Goal: Task Accomplishment & Management: Manage account settings

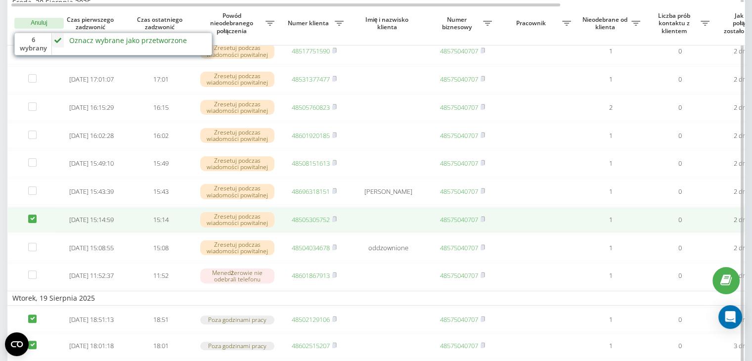
click at [32, 215] on label at bounding box center [32, 215] width 8 height 0
checkbox input "false"
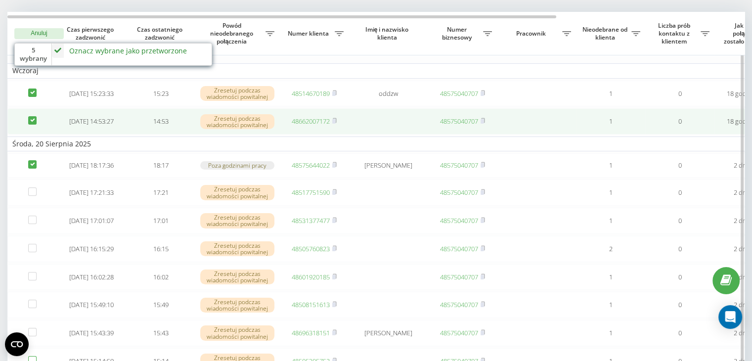
scroll to position [49, 0]
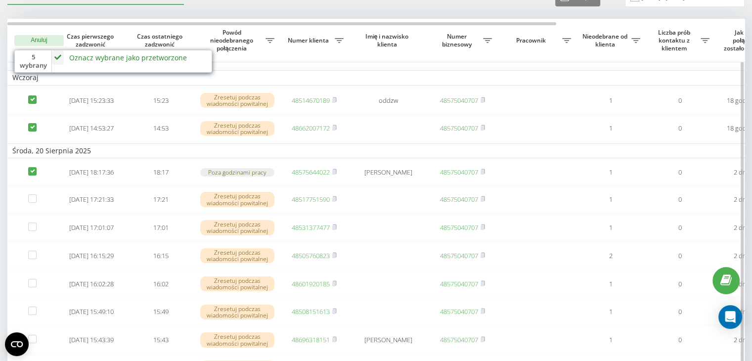
click at [116, 58] on div "Oznacz wybrane jako przetworzone" at bounding box center [128, 57] width 118 height 9
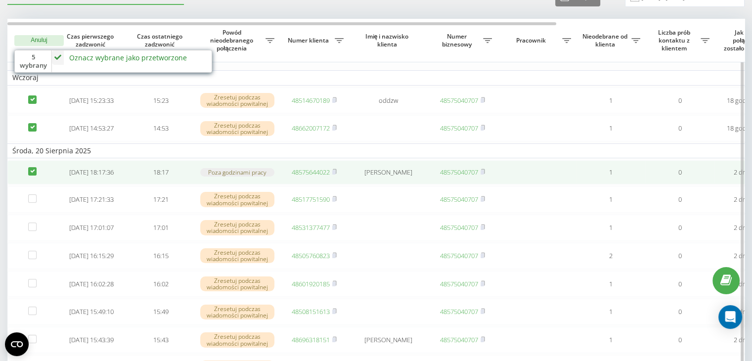
click at [31, 167] on label at bounding box center [32, 167] width 8 height 0
checkbox input "false"
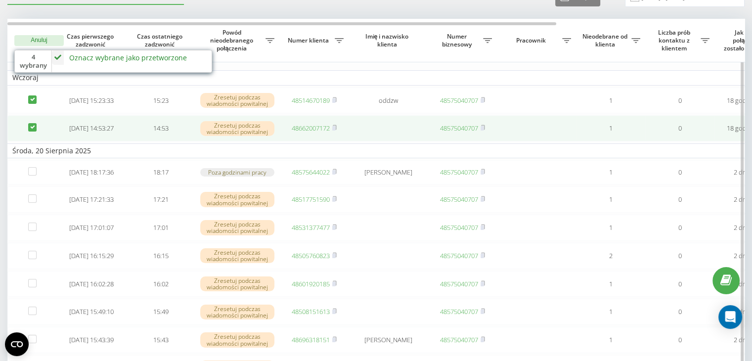
click at [32, 123] on label at bounding box center [32, 123] width 8 height 0
checkbox input "false"
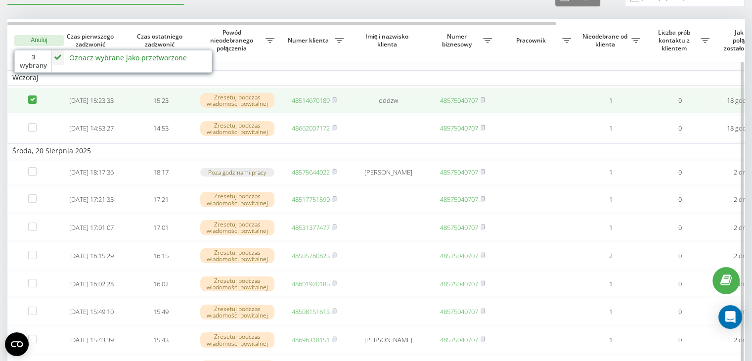
click at [31, 92] on td at bounding box center [31, 100] width 49 height 26
click at [33, 95] on label at bounding box center [32, 95] width 8 height 0
checkbox input "true"
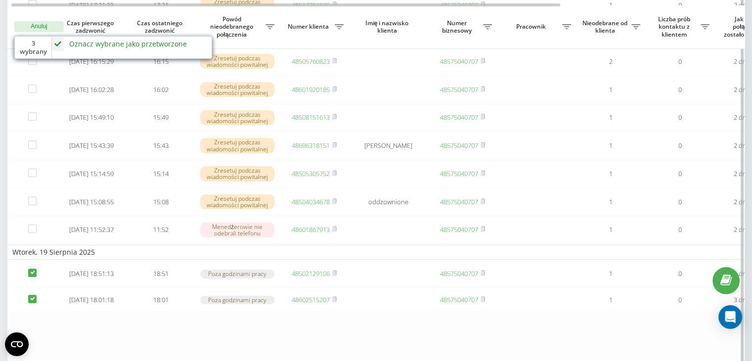
scroll to position [247, 0]
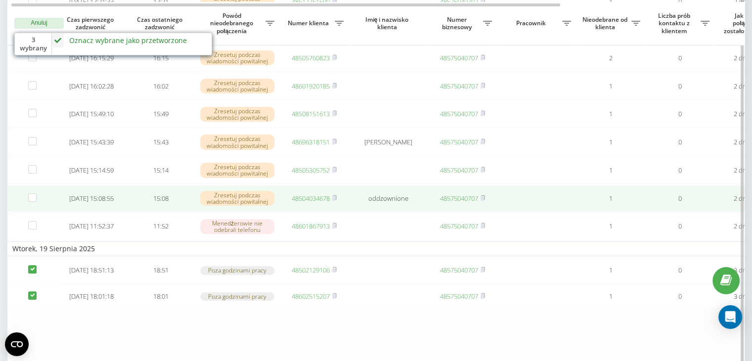
click at [38, 212] on td at bounding box center [31, 198] width 49 height 26
click at [33, 207] on td at bounding box center [31, 198] width 49 height 26
click at [34, 193] on label at bounding box center [32, 193] width 8 height 0
checkbox input "true"
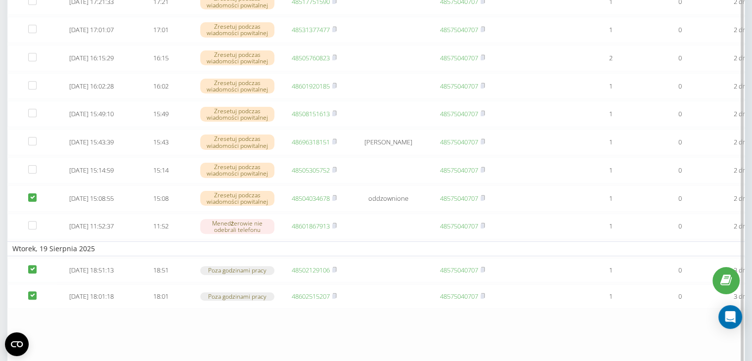
scroll to position [0, 0]
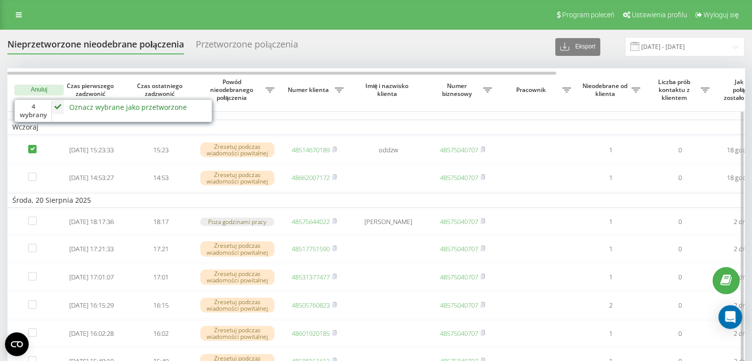
click at [138, 106] on div "Oznacz wybrane jako przetworzone" at bounding box center [128, 106] width 118 height 9
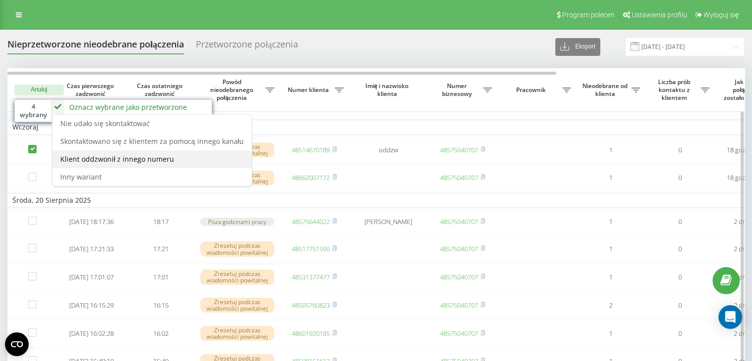
click at [166, 164] on div "Klient oddzwonił z innego numeru" at bounding box center [151, 159] width 199 height 18
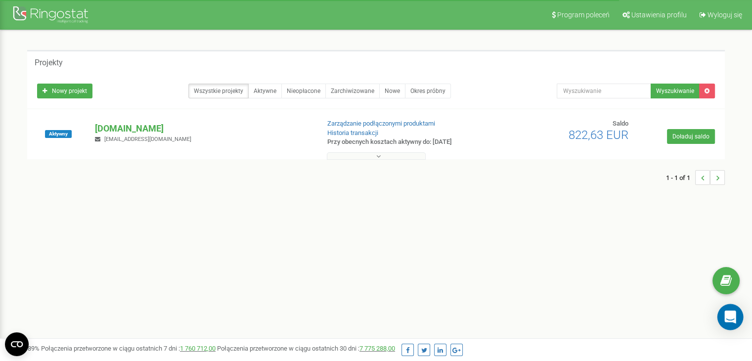
drag, startPoint x: 0, startPoint y: 0, endPoint x: 740, endPoint y: 324, distance: 808.2
click at [740, 324] on div "Open Intercom Messenger" at bounding box center [730, 317] width 26 height 26
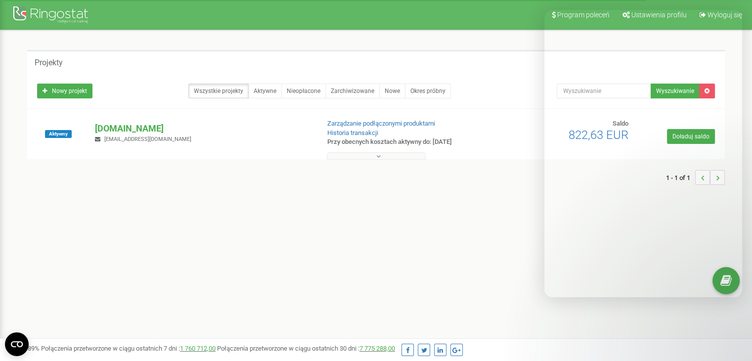
click at [740, 324] on body "Program poleceń Ustawienia profilu Wyloguj się Projekty Nowy projekt Wszystkie …" at bounding box center [376, 296] width 752 height 593
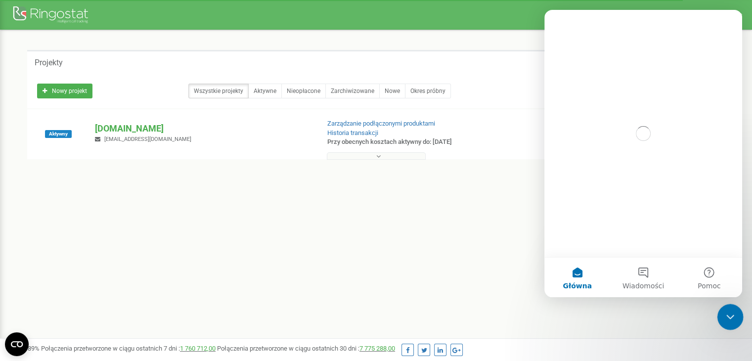
click at [725, 314] on icon "Zamknij komunikator Intercom" at bounding box center [729, 315] width 12 height 12
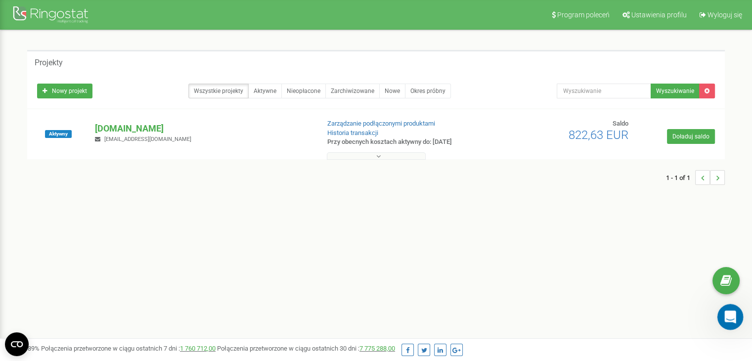
click at [728, 323] on div "Otwórz komunikator Intercom" at bounding box center [728, 315] width 33 height 33
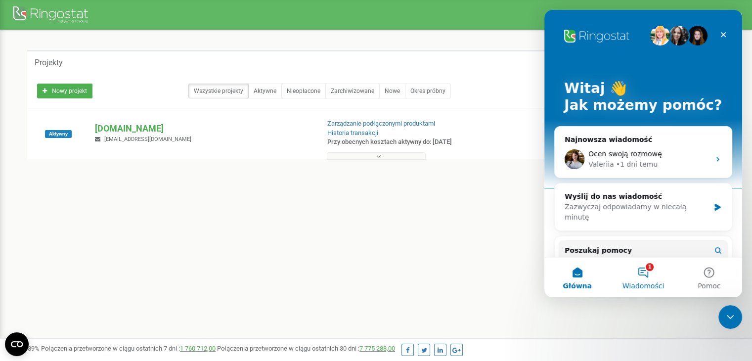
click at [644, 291] on button "1 Wiadomości" at bounding box center [643, 278] width 66 height 40
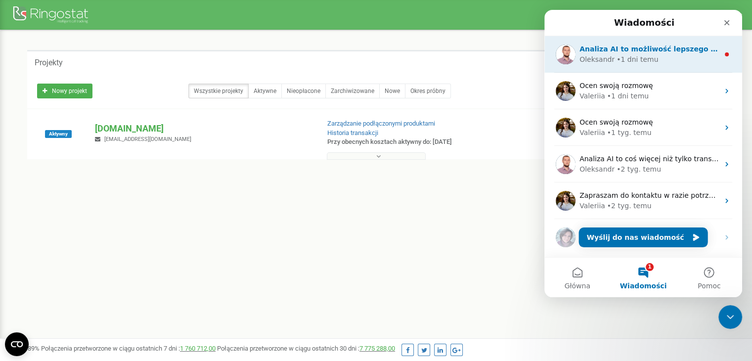
click at [645, 64] on div "• 1 dni temu" at bounding box center [637, 59] width 42 height 10
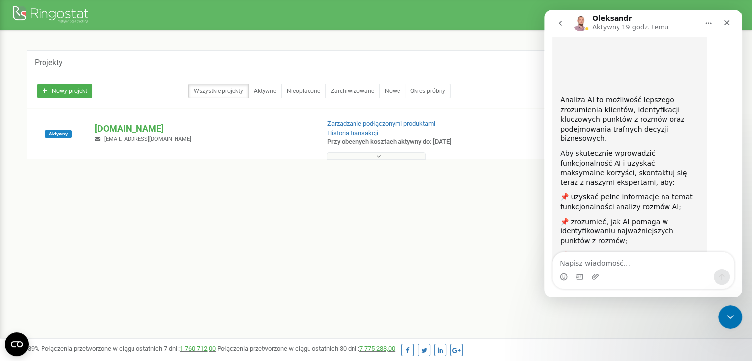
scroll to position [163, 0]
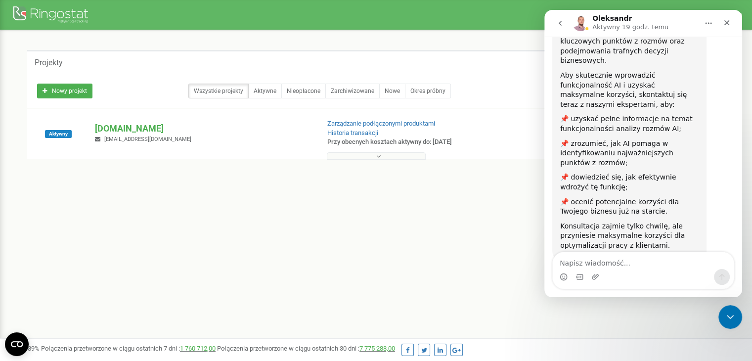
click at [558, 27] on icon "go back" at bounding box center [560, 23] width 8 height 8
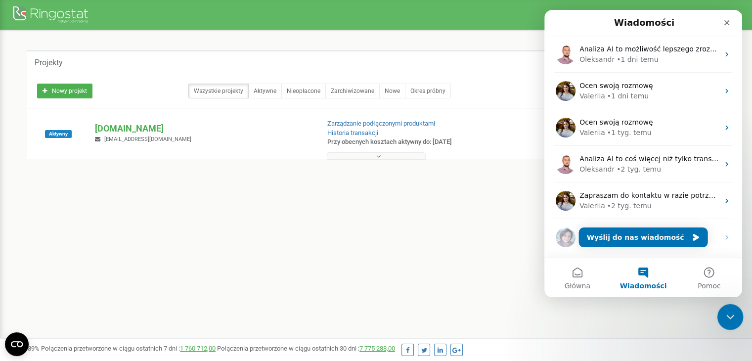
click at [739, 327] on div at bounding box center [730, 317] width 26 height 26
click at [732, 317] on icon "Zamknij komunikator Intercom" at bounding box center [729, 315] width 12 height 12
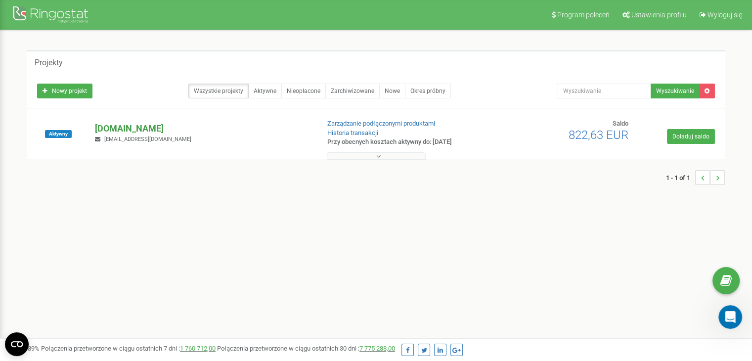
click at [111, 123] on p "[DOMAIN_NAME]" at bounding box center [203, 128] width 216 height 13
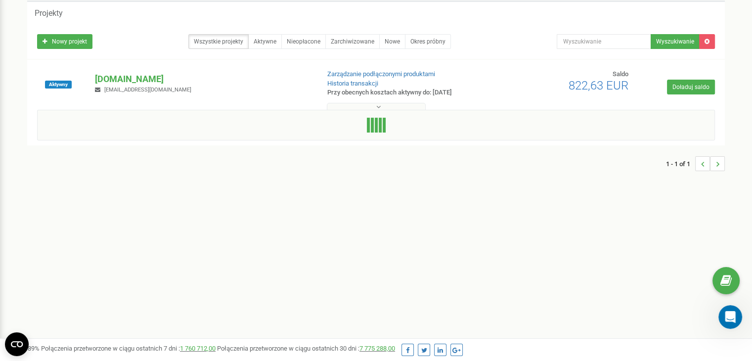
scroll to position [99, 0]
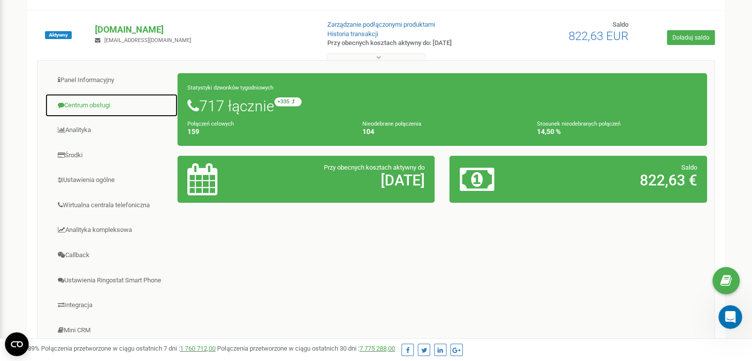
click at [94, 107] on link "Centrum obsługi" at bounding box center [111, 105] width 133 height 24
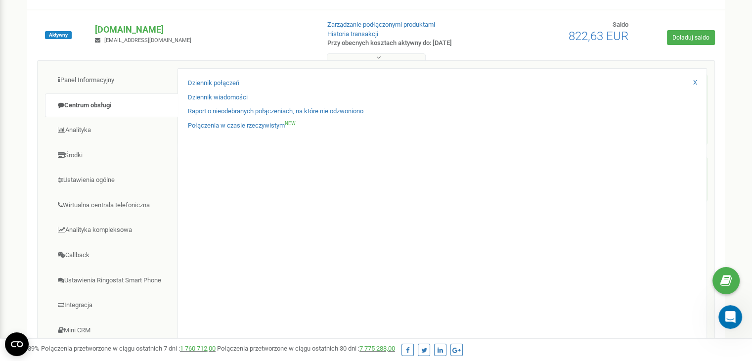
click at [215, 77] on div "Dziennik połączeń Dziennik wiadomości Raport o nieodebranych połączeniach, na k…" at bounding box center [441, 223] width 529 height 310
click at [216, 83] on link "Dziennik połączeń" at bounding box center [213, 83] width 51 height 9
